Goal: Entertainment & Leisure: Consume media (video, audio)

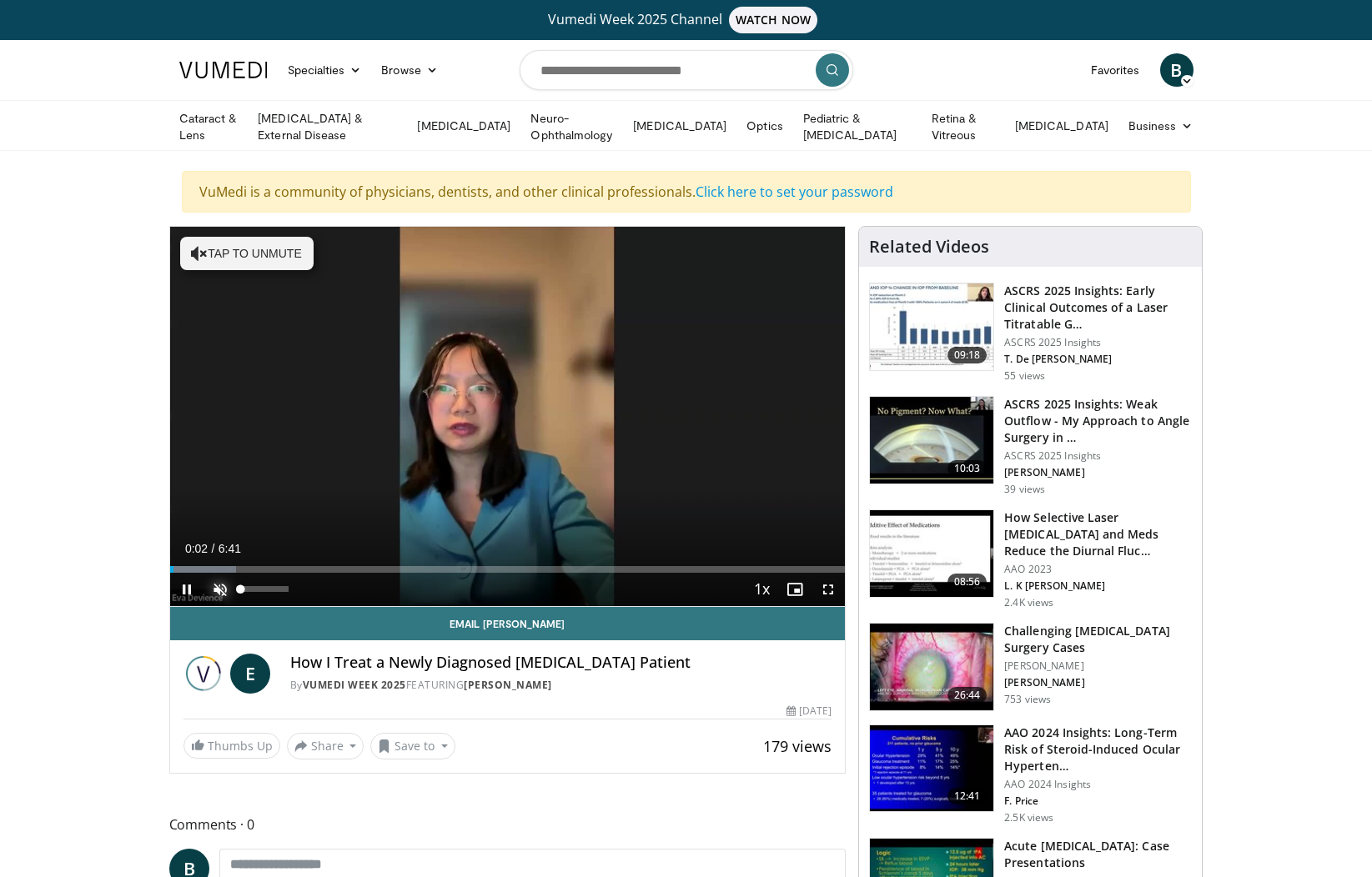
click at [224, 591] on span "Video Player" at bounding box center [221, 589] width 34 height 34
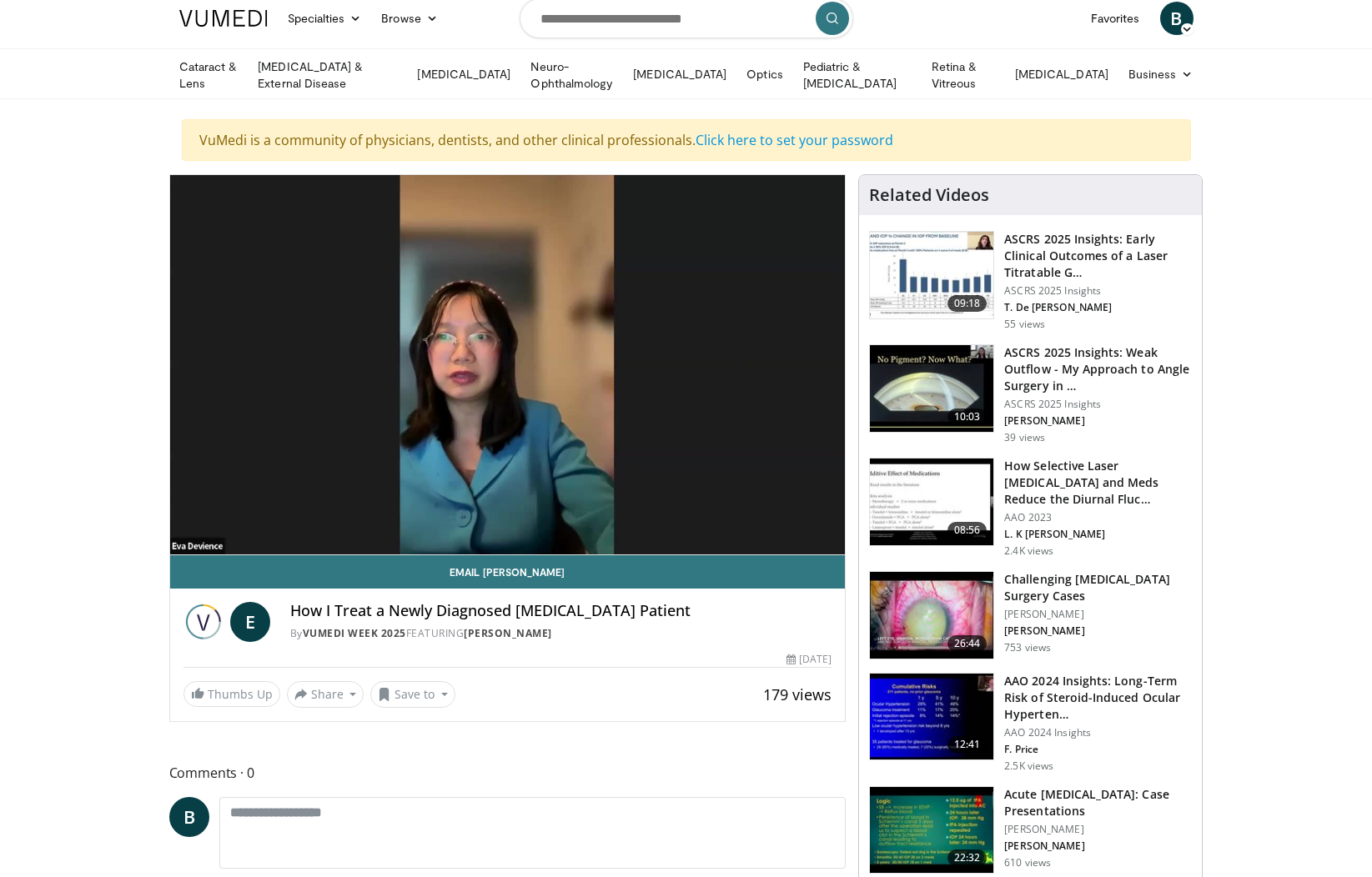
scroll to position [49, 0]
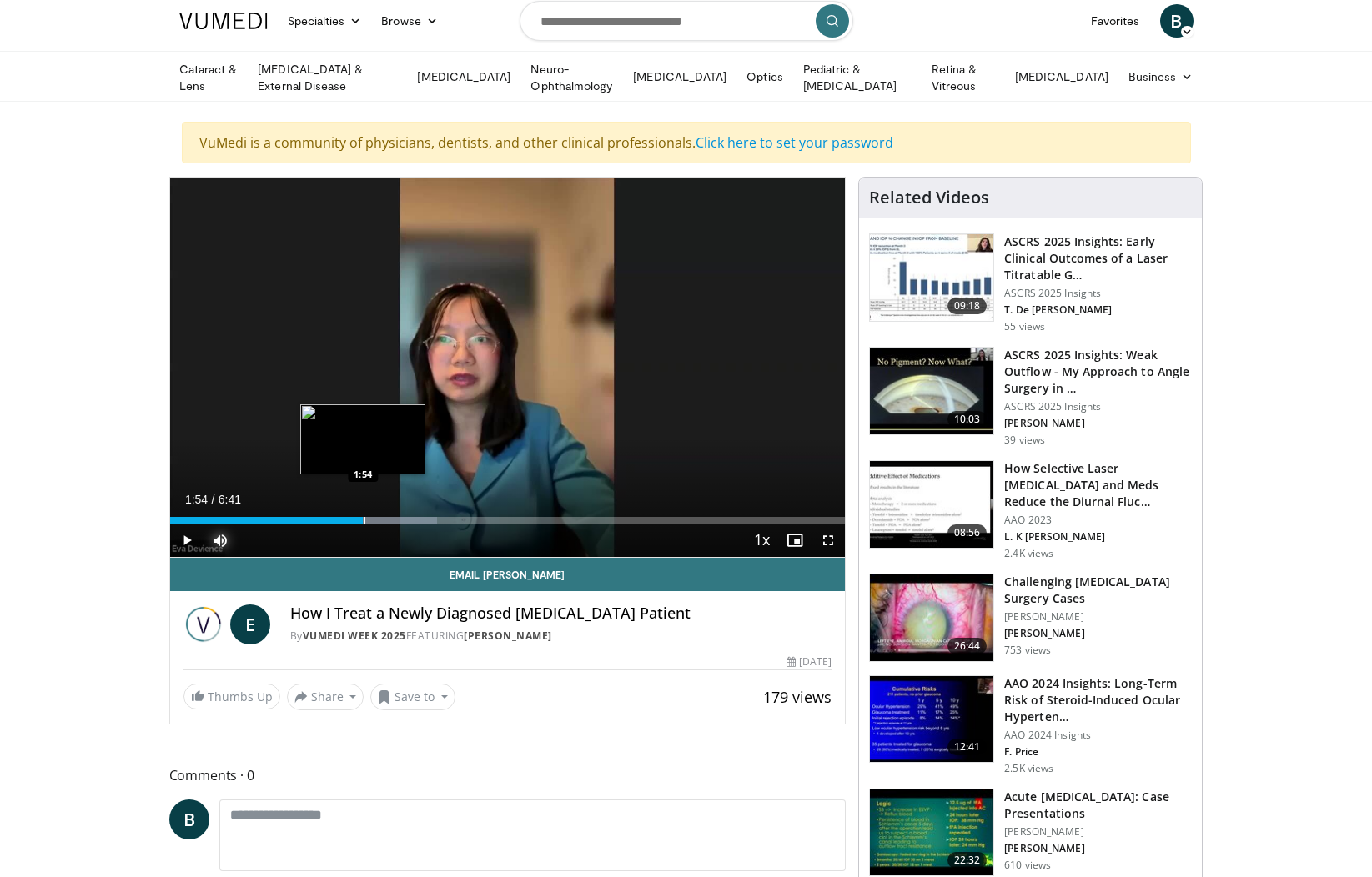
click at [364, 517] on div "Progress Bar" at bounding box center [365, 520] width 2 height 7
click at [432, 517] on div "Progress Bar" at bounding box center [433, 520] width 2 height 7
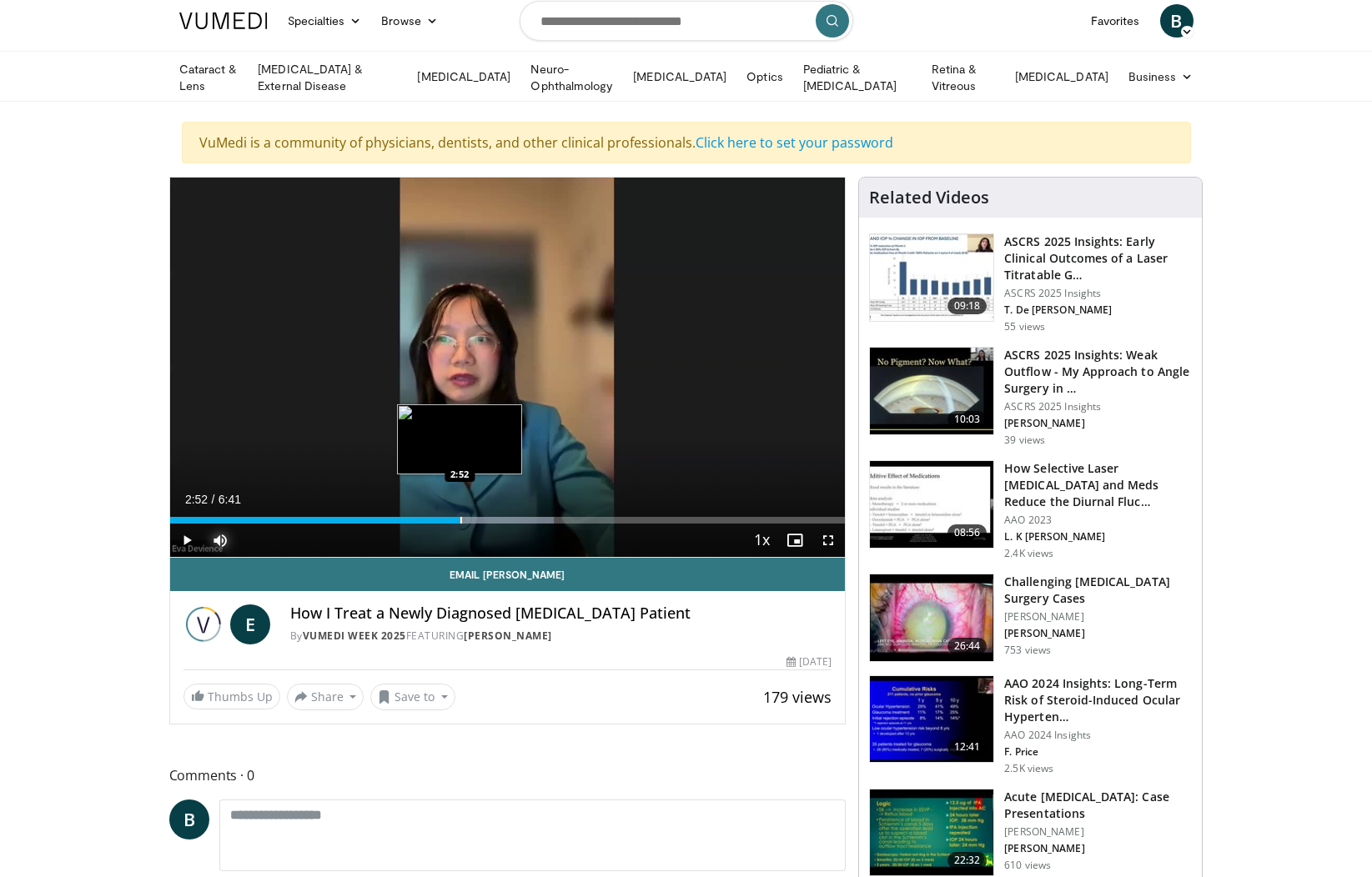
drag, startPoint x: 459, startPoint y: 515, endPoint x: 470, endPoint y: 516, distance: 11.0
click at [460, 517] on div "Progress Bar" at bounding box center [461, 520] width 2 height 7
click at [498, 517] on div "Progress Bar" at bounding box center [499, 520] width 2 height 7
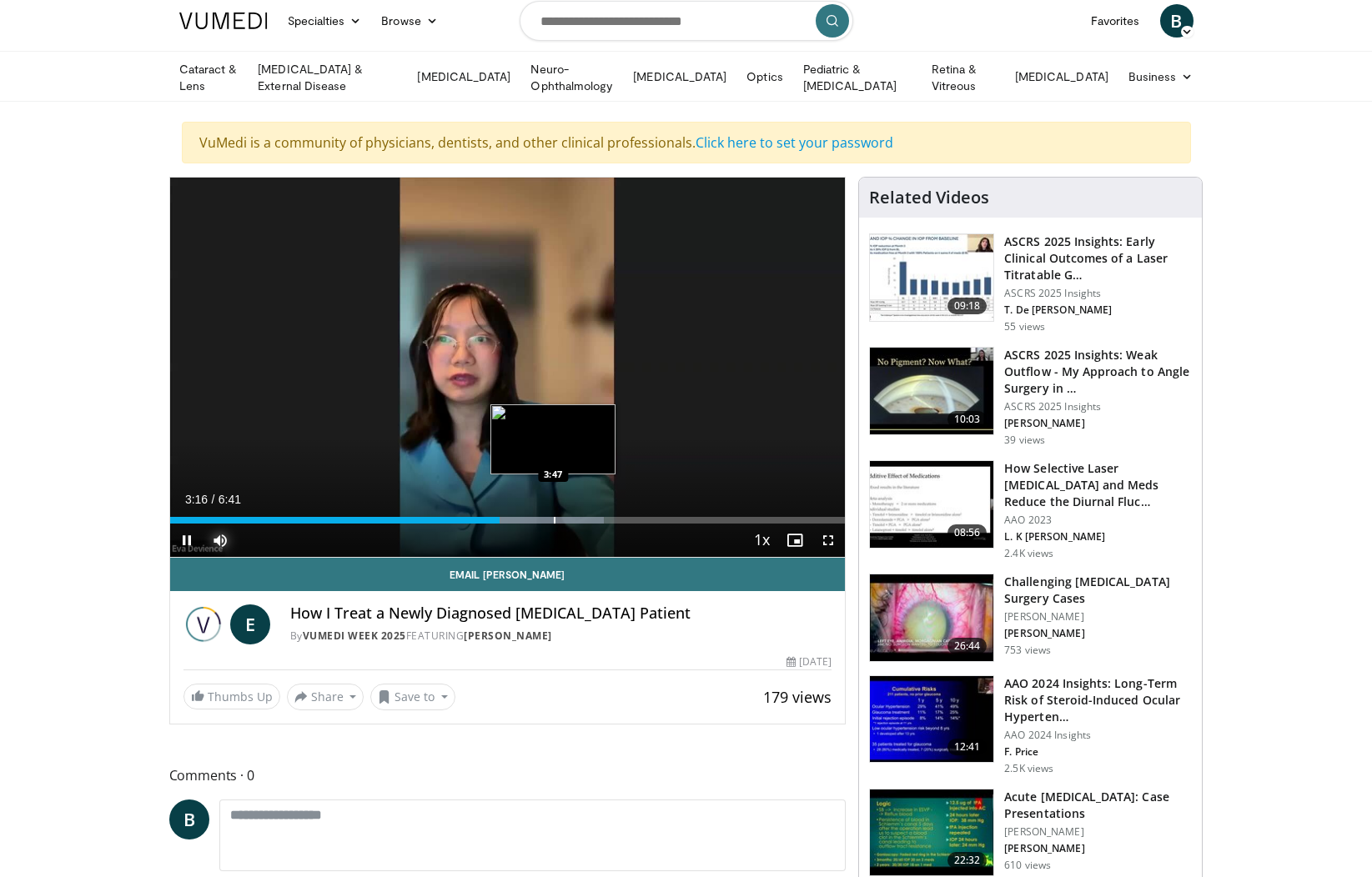
click at [554, 517] on div "Progress Bar" at bounding box center [555, 520] width 2 height 7
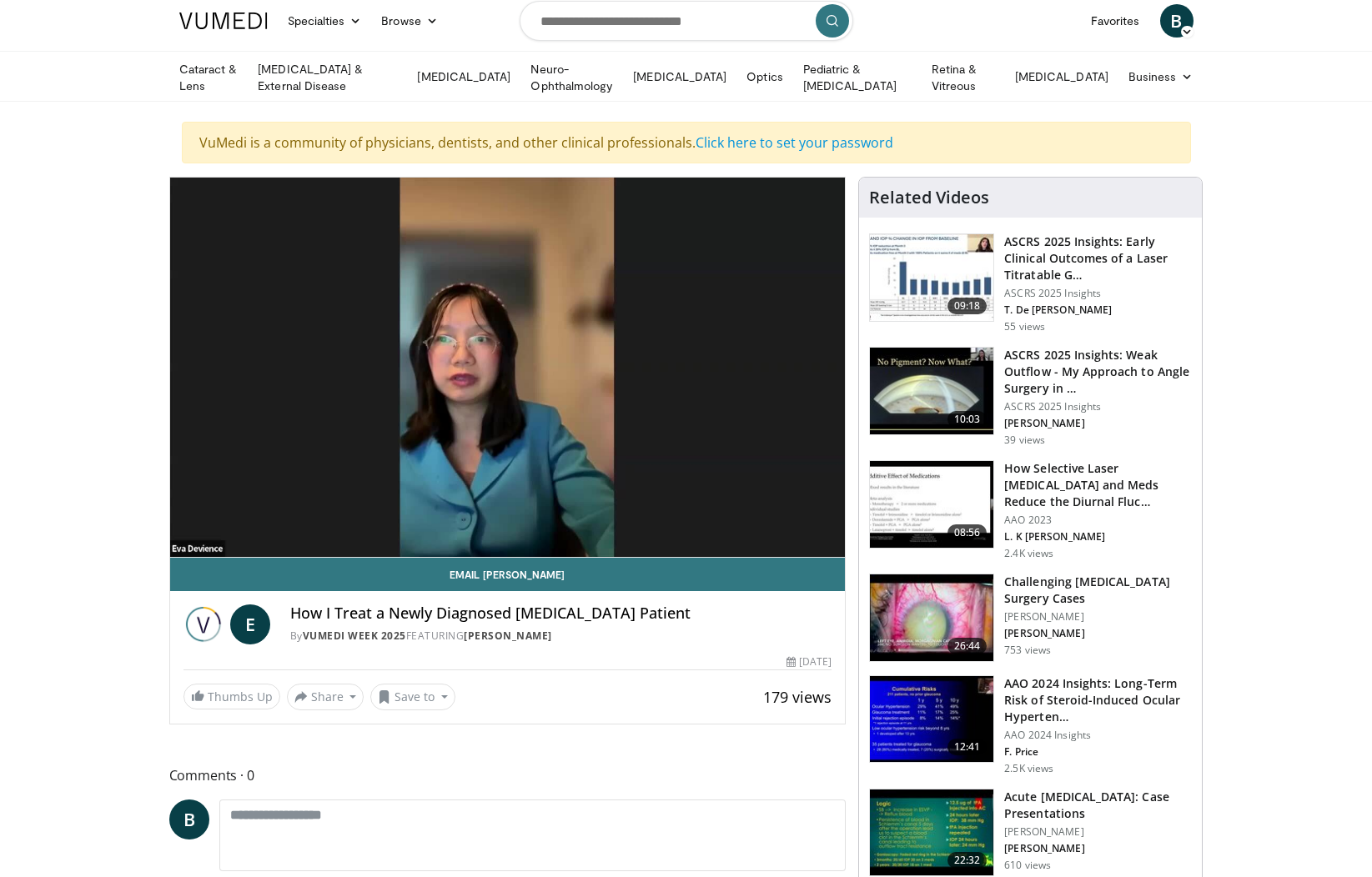
click at [602, 517] on video-js "**********" at bounding box center [507, 368] width 676 height 380
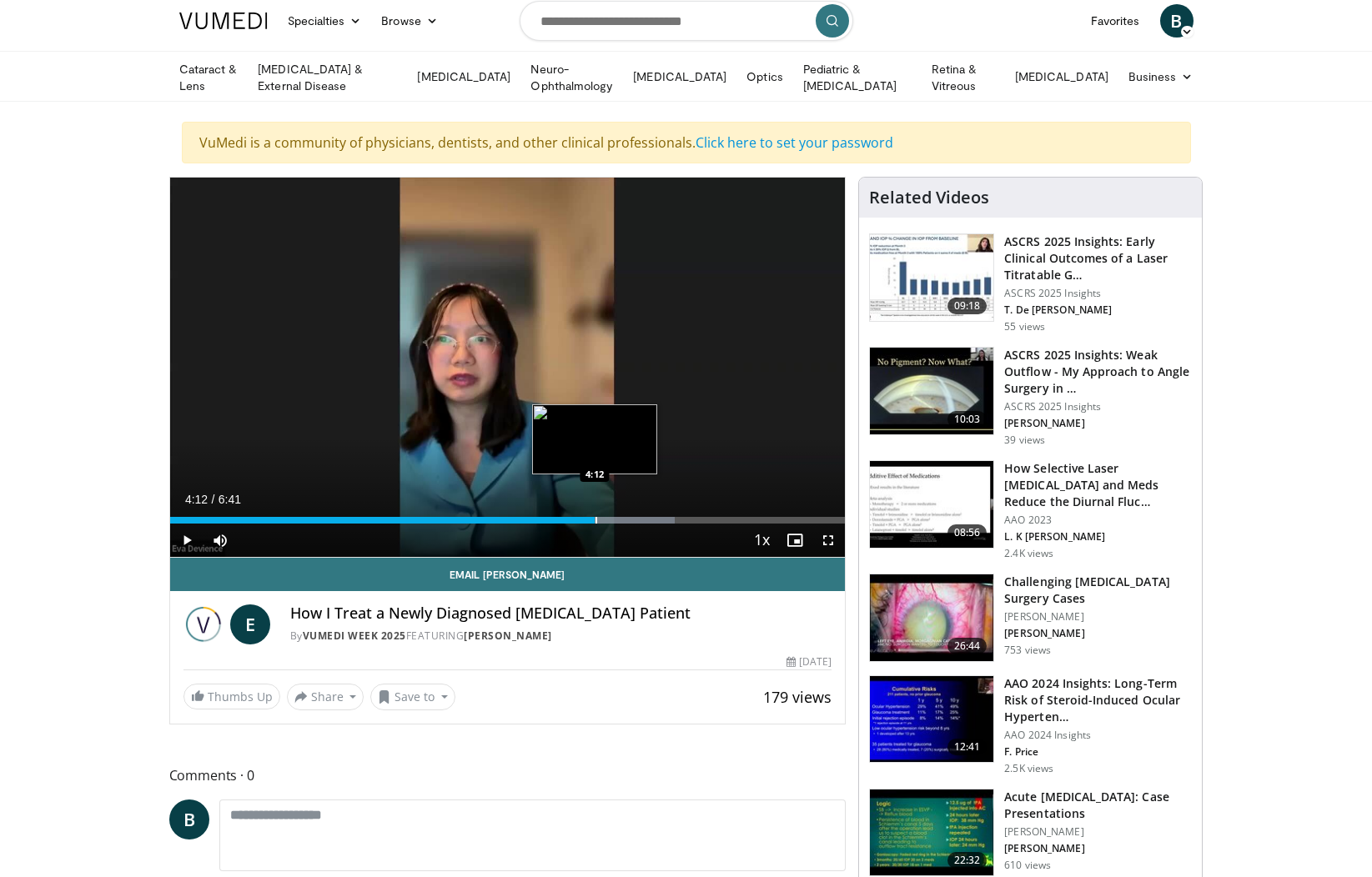
click at [595, 517] on div "Progress Bar" at bounding box center [596, 520] width 2 height 7
click at [633, 518] on div "Progress Bar" at bounding box center [634, 520] width 2 height 7
